Goal: Navigation & Orientation: Go to known website

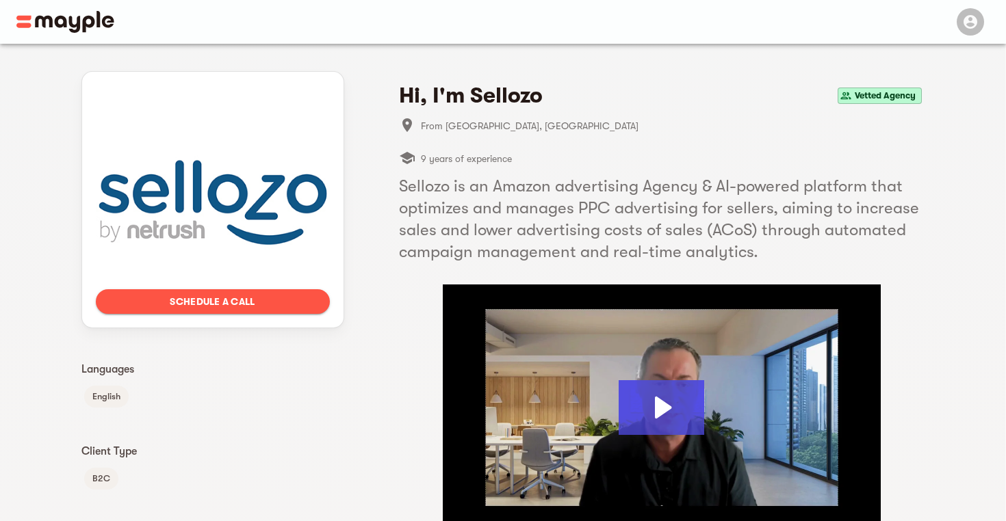
click at [92, 21] on img at bounding box center [65, 22] width 98 height 22
click at [52, 27] on img at bounding box center [65, 22] width 98 height 22
click at [20, 25] on img at bounding box center [65, 22] width 98 height 22
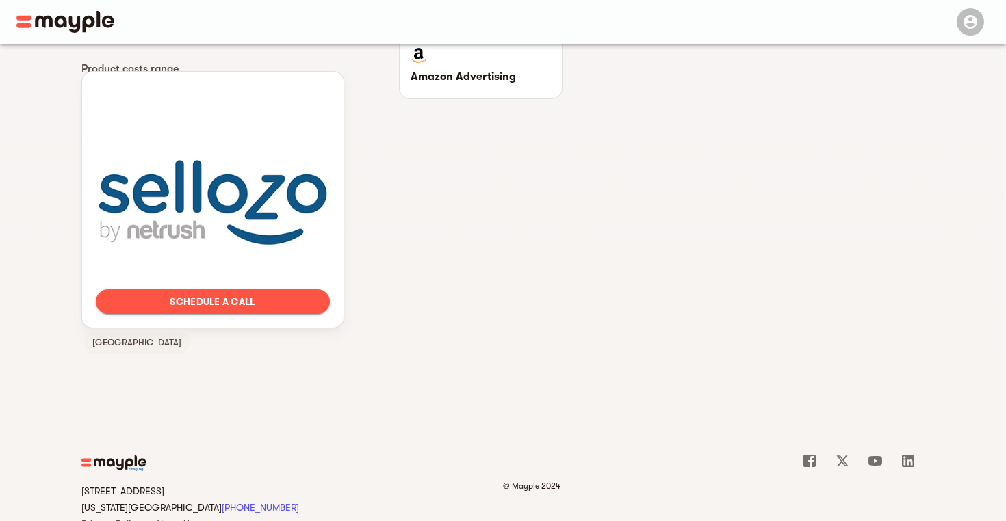
scroll to position [1006, 0]
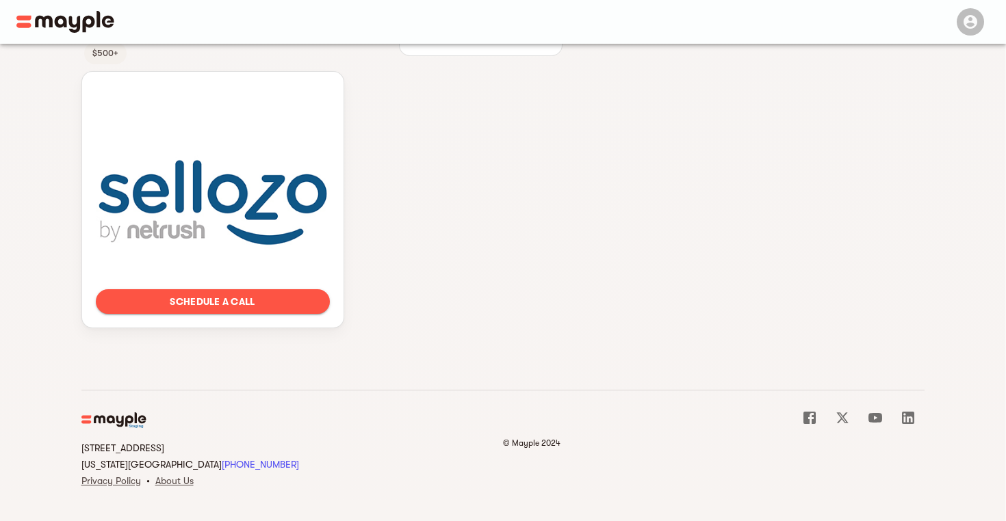
click at [119, 415] on img at bounding box center [114, 421] width 66 height 16
